Goal: Transaction & Acquisition: Purchase product/service

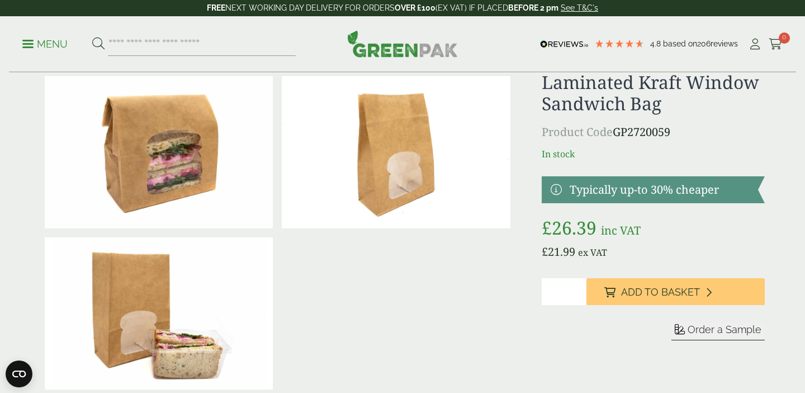
scroll to position [29, 0]
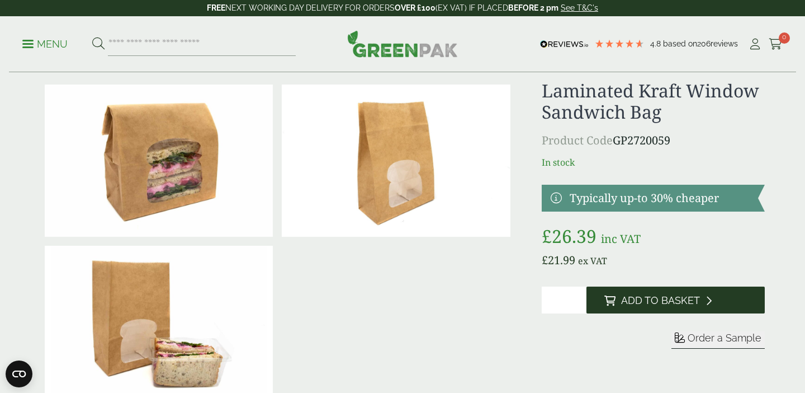
click at [621, 293] on button "Add to Basket" at bounding box center [676, 299] width 178 height 27
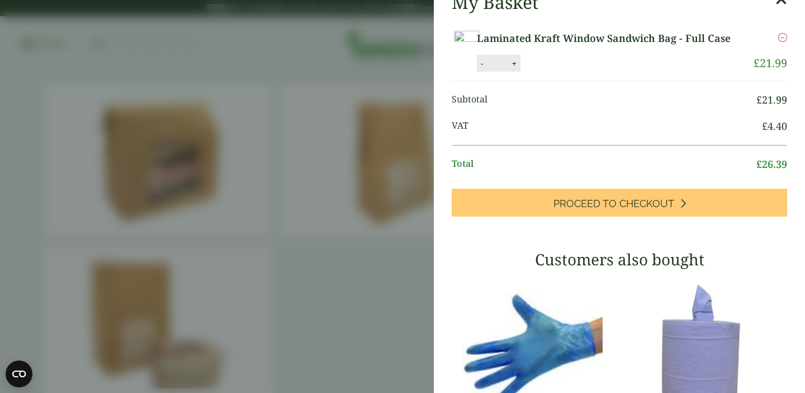
scroll to position [32, 0]
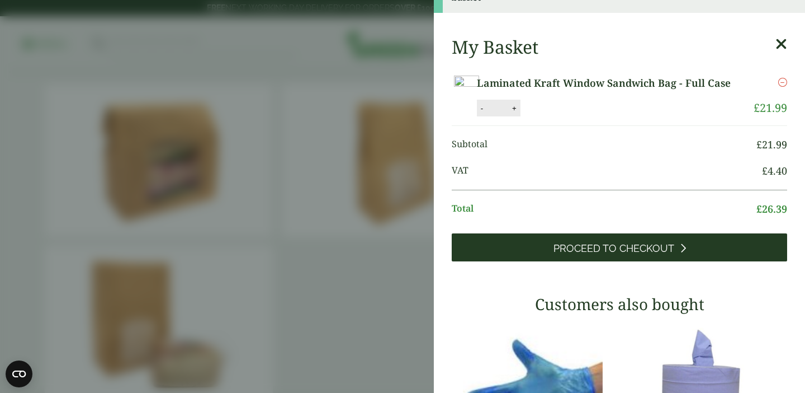
click at [573, 261] on link "Proceed to Checkout" at bounding box center [619, 247] width 335 height 28
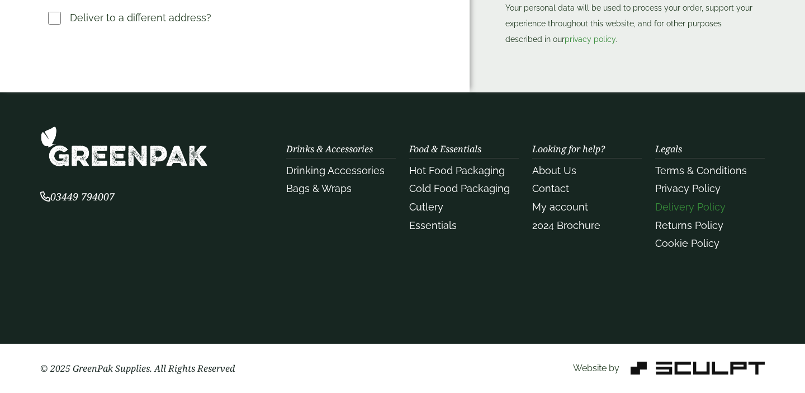
click at [666, 207] on link "Delivery Policy" at bounding box center [690, 207] width 70 height 12
click at [674, 209] on link "Delivery Policy" at bounding box center [690, 207] width 70 height 12
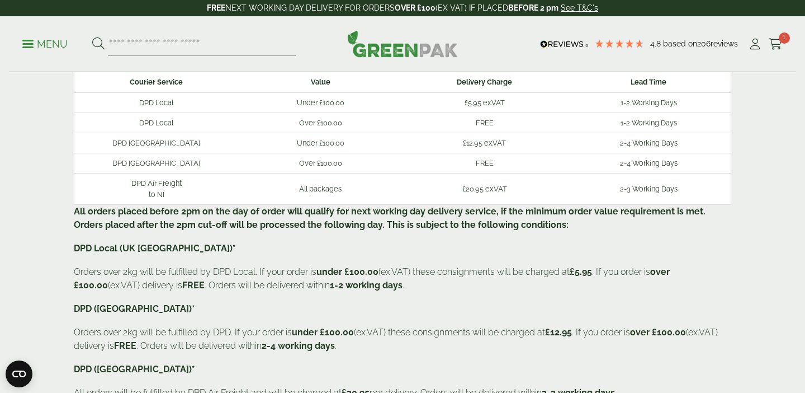
scroll to position [60, 0]
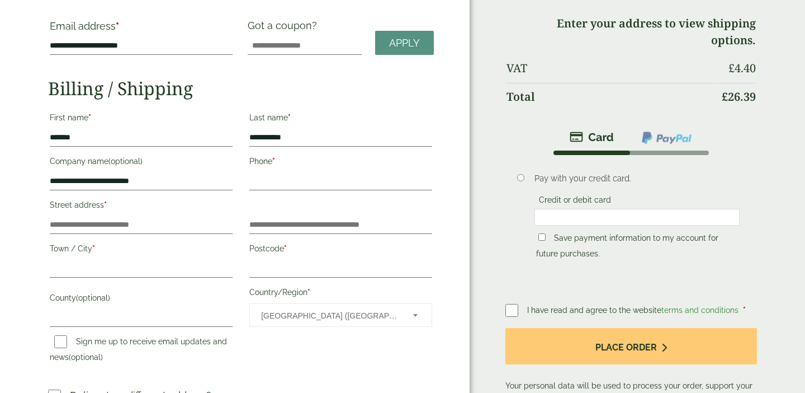
scroll to position [82, 0]
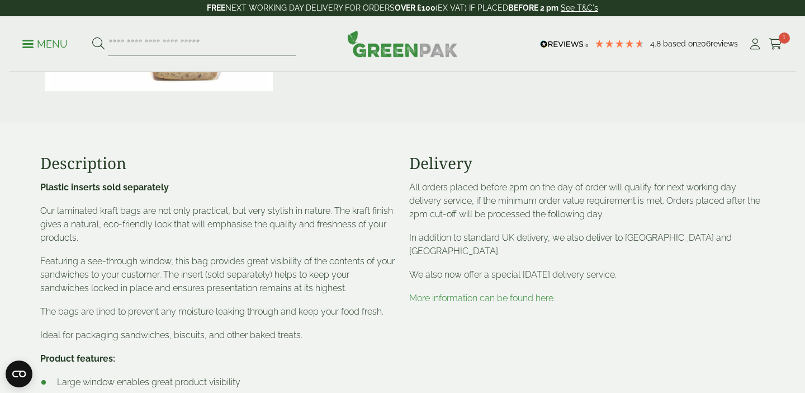
scroll to position [334, 0]
click at [446, 299] on link "More information can be found here." at bounding box center [482, 299] width 146 height 11
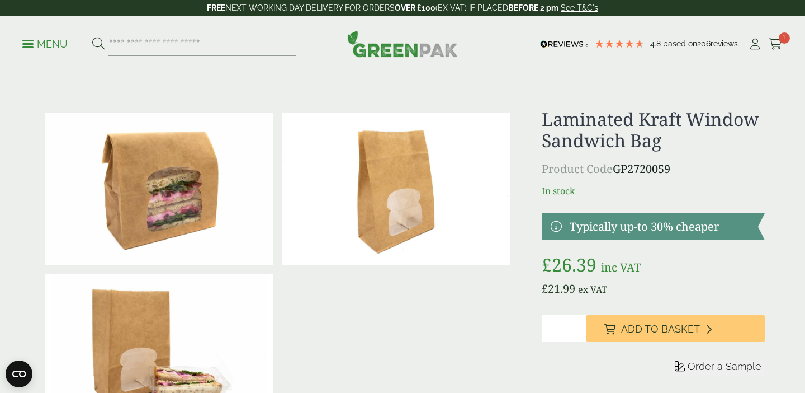
drag, startPoint x: 573, startPoint y: 182, endPoint x: 566, endPoint y: 192, distance: 11.6
click at [573, 183] on div "Laminated Kraft Window Sandwich Bag Product Code GP2720059 In stock Typically u…" at bounding box center [653, 269] width 223 height 322
click at [646, 138] on h1 "Laminated Kraft Window Sandwich Bag" at bounding box center [653, 129] width 223 height 43
click at [564, 159] on div "Laminated Kraft Window Sandwich Bag Product Code GP2720059 In stock Typically u…" at bounding box center [653, 269] width 223 height 322
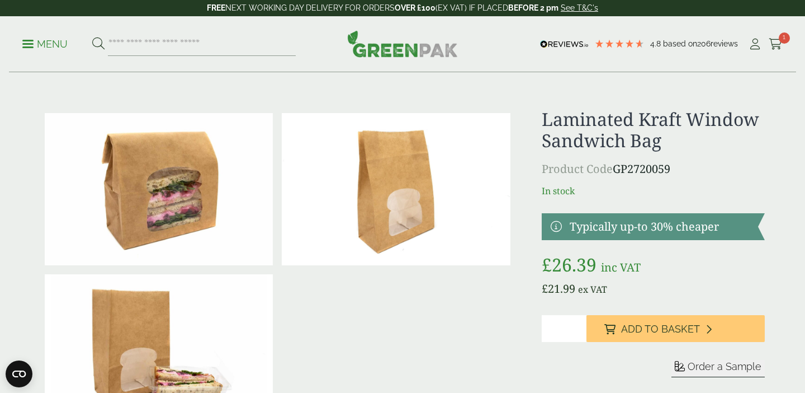
click at [372, 333] on div at bounding box center [277, 269] width 475 height 322
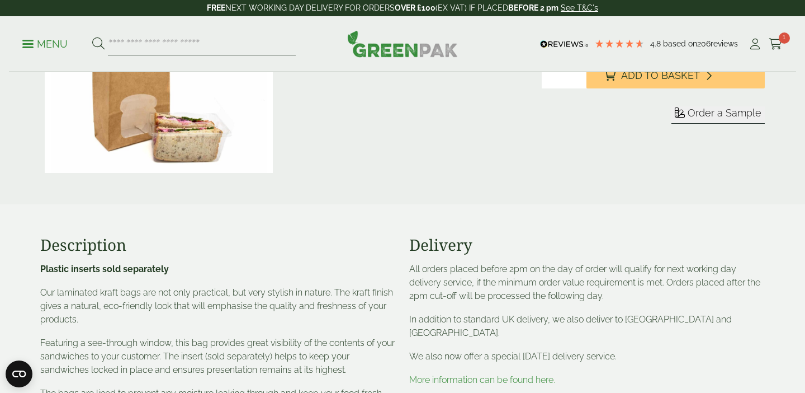
scroll to position [254, 0]
click at [429, 378] on link "More information can be found here." at bounding box center [482, 379] width 146 height 11
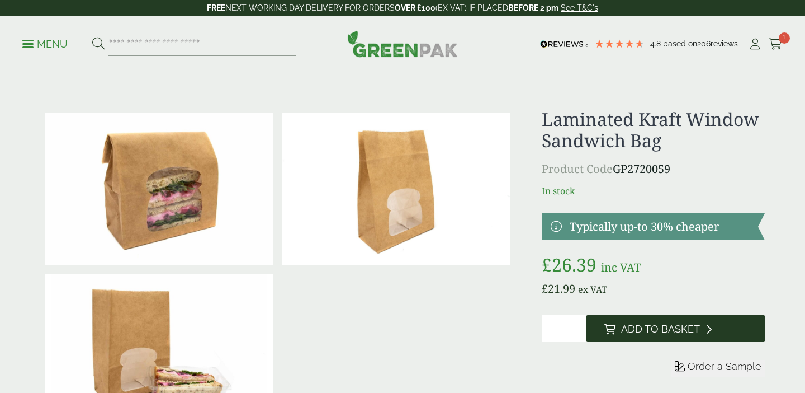
scroll to position [119, 0]
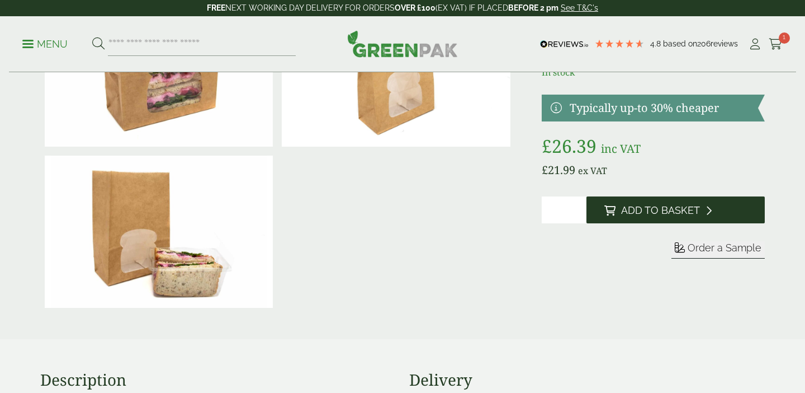
click at [629, 211] on span "Add to Basket" at bounding box center [660, 210] width 79 height 12
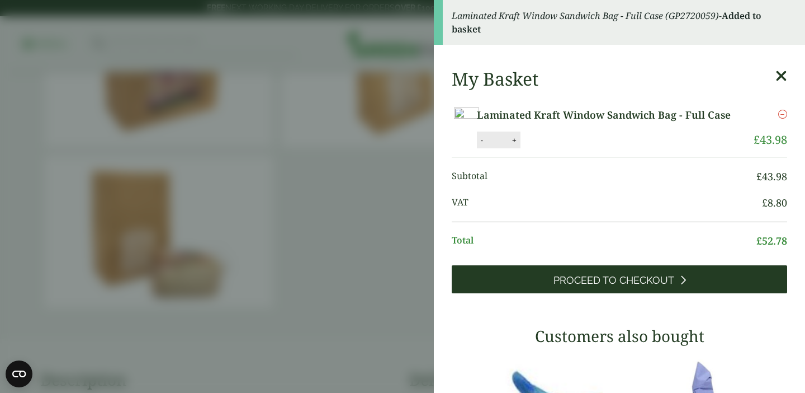
click at [590, 286] on span "Proceed to Checkout" at bounding box center [614, 280] width 121 height 12
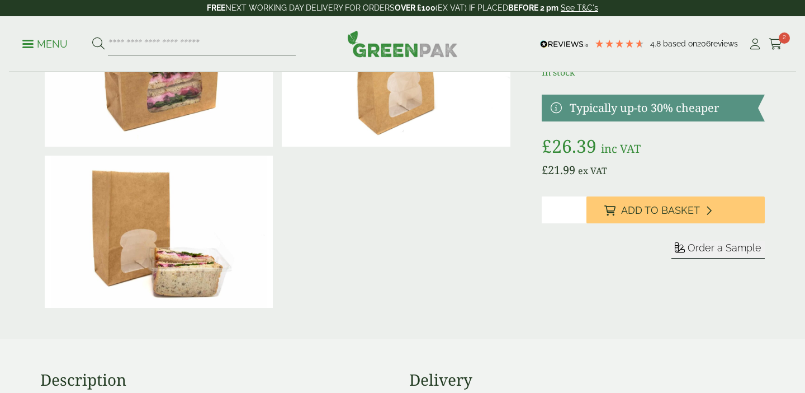
click at [775, 46] on icon at bounding box center [776, 44] width 14 height 11
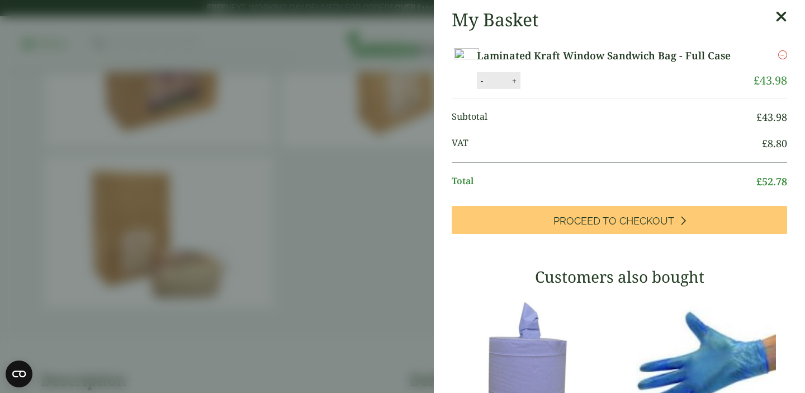
click at [486, 86] on button "-" at bounding box center [482, 81] width 9 height 10
type input "*"
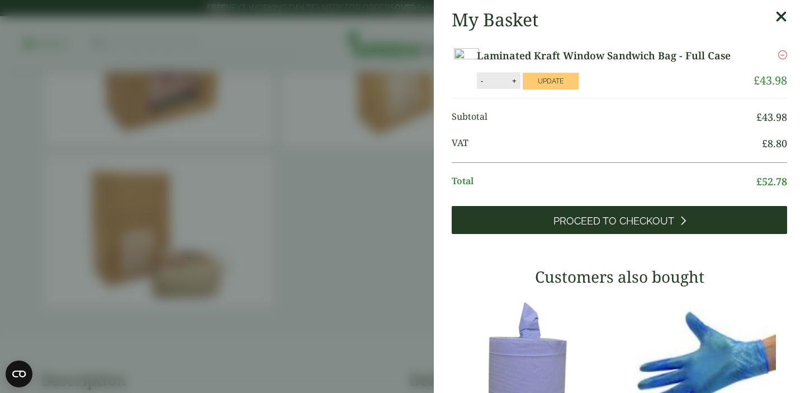
click at [563, 227] on span "Proceed to Checkout" at bounding box center [614, 221] width 121 height 12
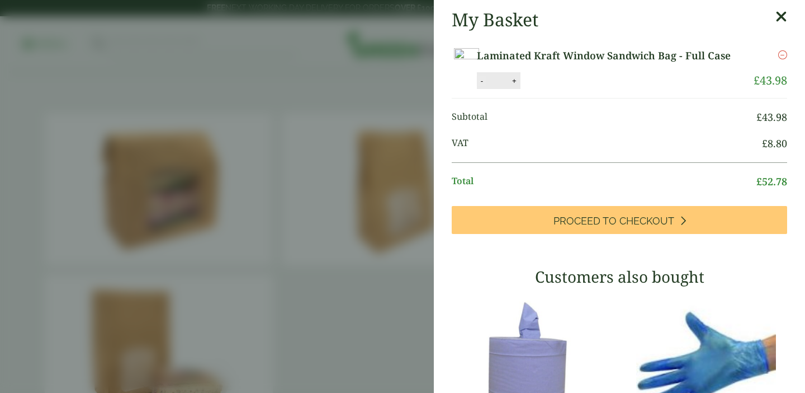
click at [486, 86] on button "-" at bounding box center [482, 81] width 9 height 10
type input "*"
click at [579, 89] on button "Update" at bounding box center [551, 81] width 56 height 17
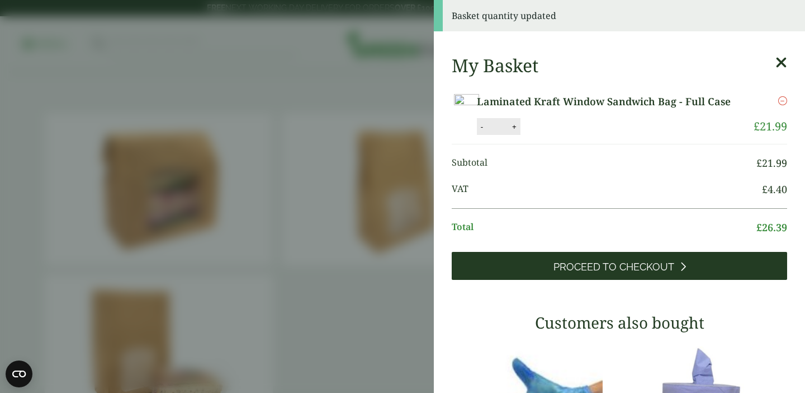
click at [586, 280] on link "Proceed to Checkout" at bounding box center [619, 266] width 335 height 28
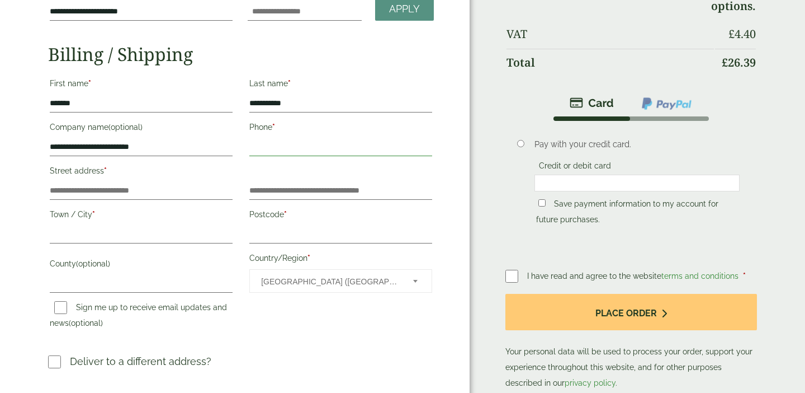
click at [250, 154] on input "Phone *" at bounding box center [340, 147] width 183 height 18
click at [189, 193] on input "Street address *" at bounding box center [141, 191] width 183 height 18
type input "**********"
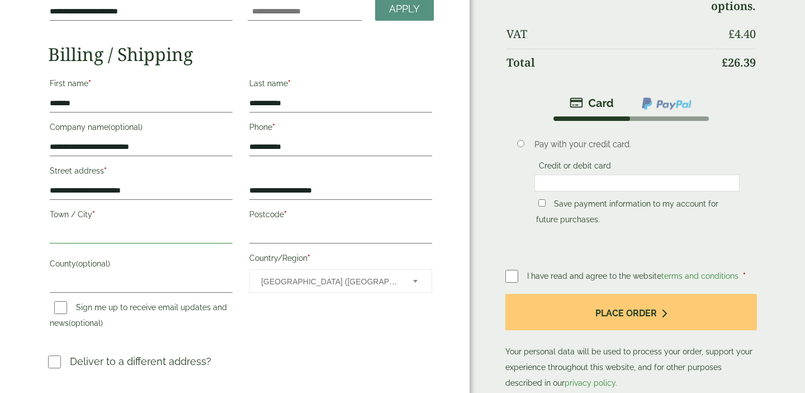
type input "******"
type input "*******"
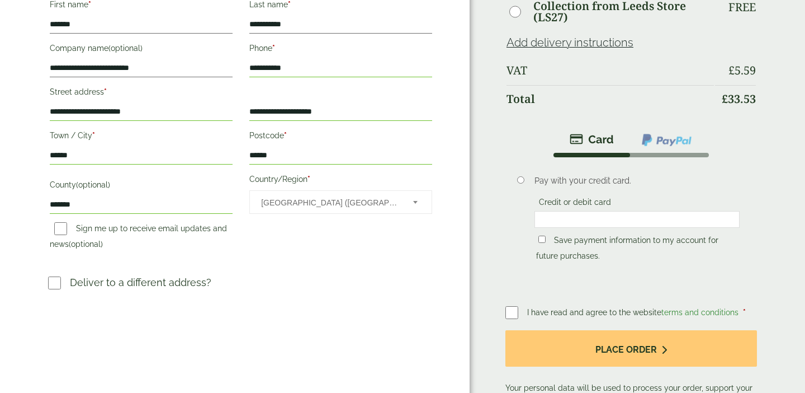
scroll to position [189, 0]
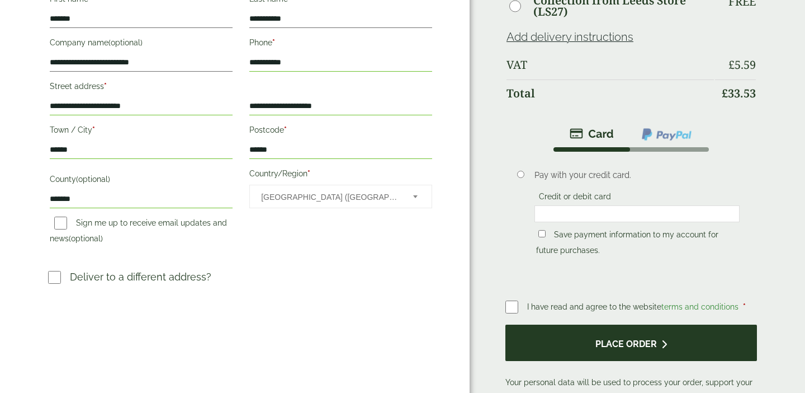
click at [536, 341] on button "Place order" at bounding box center [631, 342] width 252 height 36
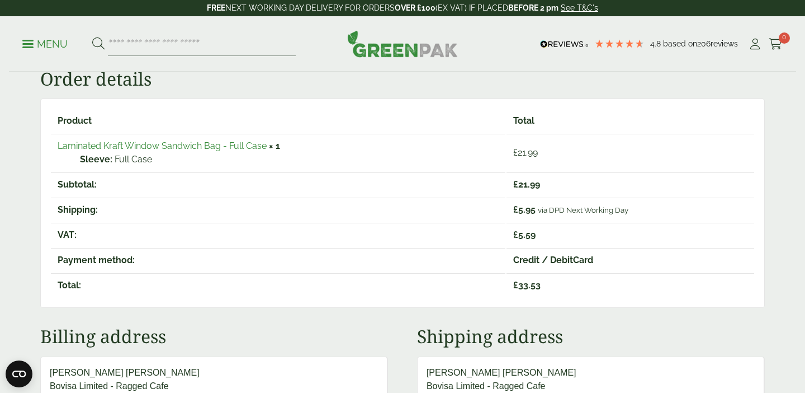
scroll to position [84, 0]
